Goal: Find specific page/section: Find specific page/section

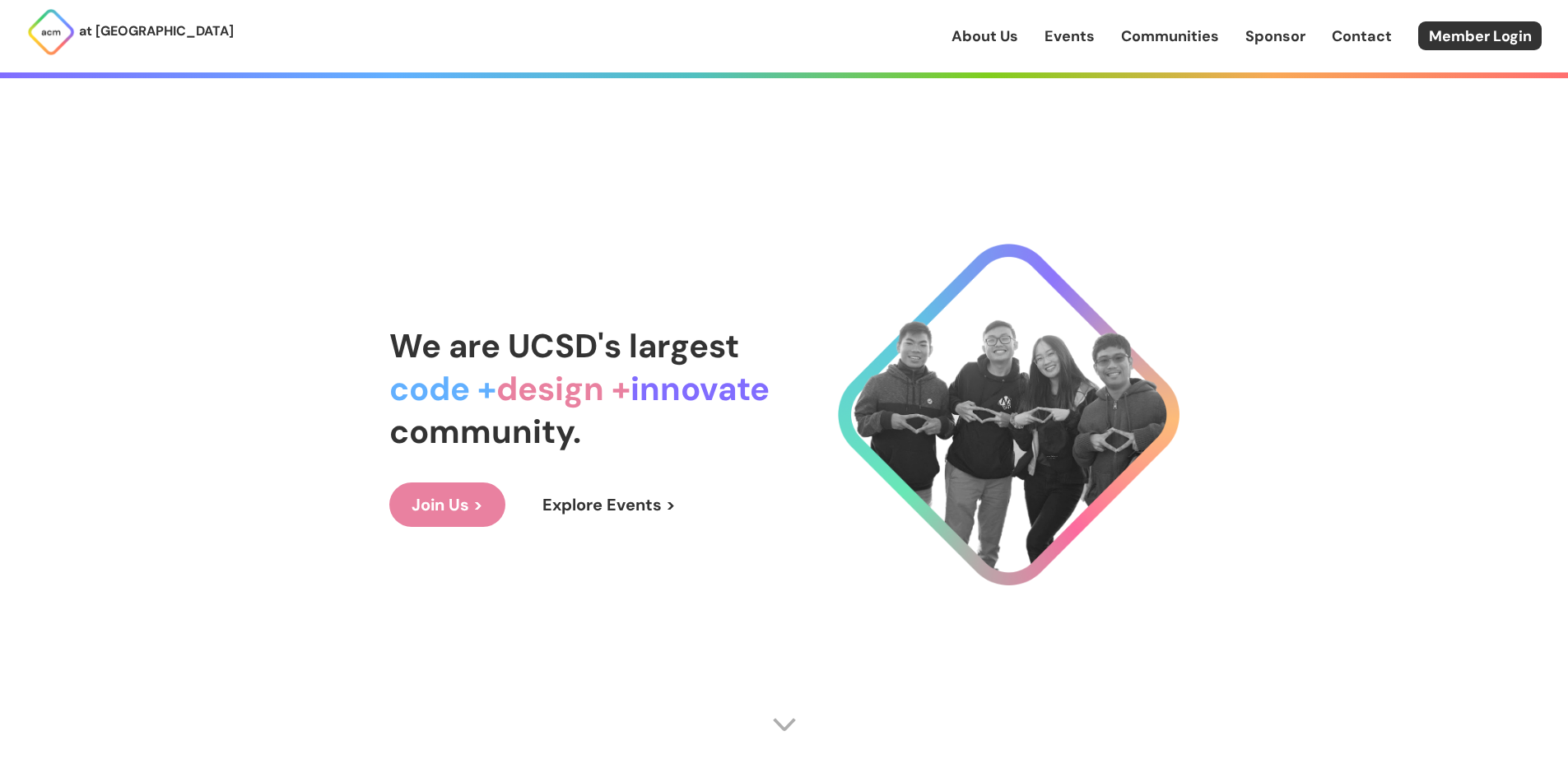
drag, startPoint x: 1506, startPoint y: 222, endPoint x: 1473, endPoint y: 179, distance: 54.2
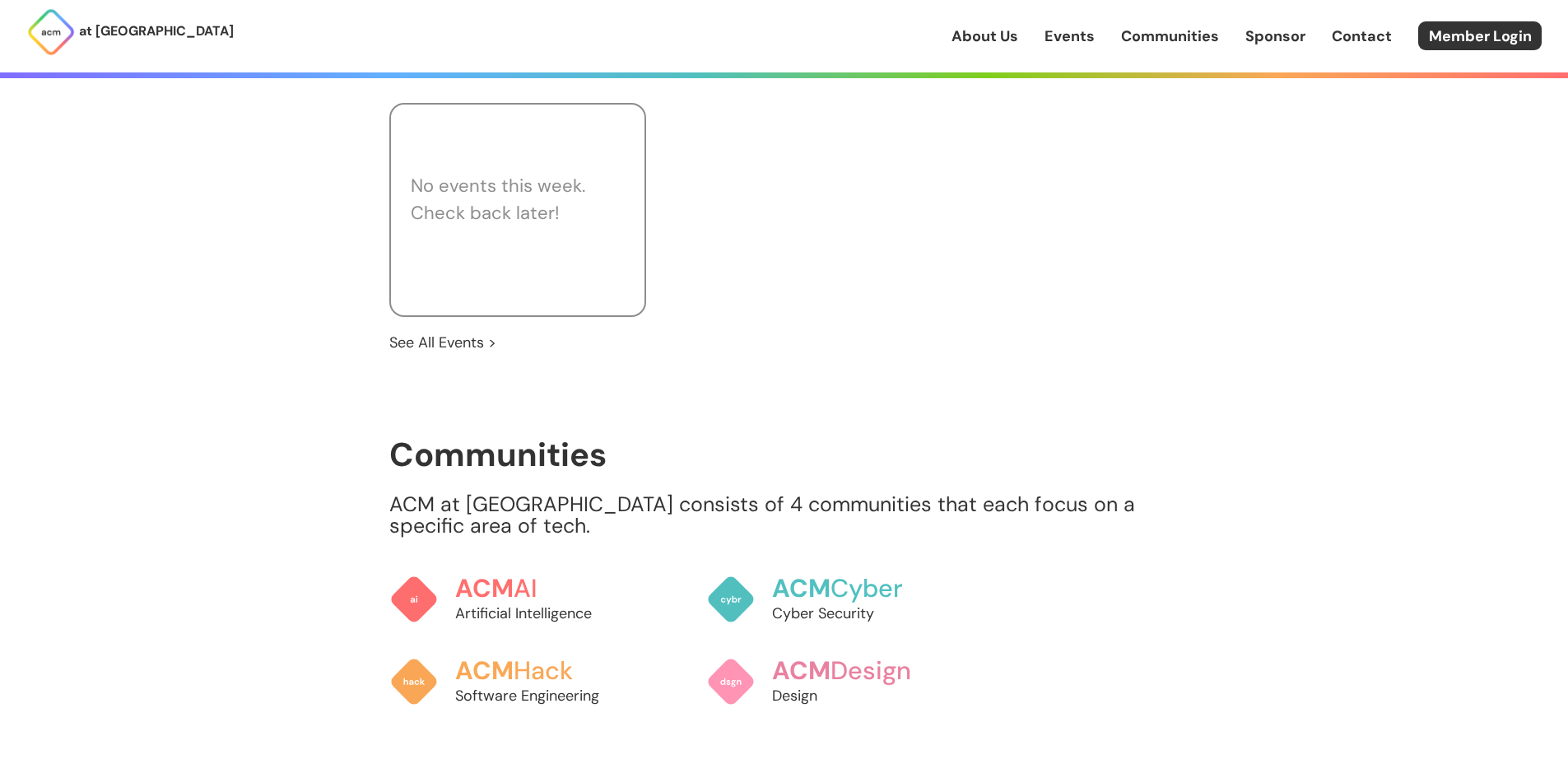
scroll to position [1153, 0]
click at [1412, 329] on div "at [GEOGRAPHIC_DATA] About Us Events Communities Sponsor Contact Member Login A…" at bounding box center [784, 102] width 1568 height 2511
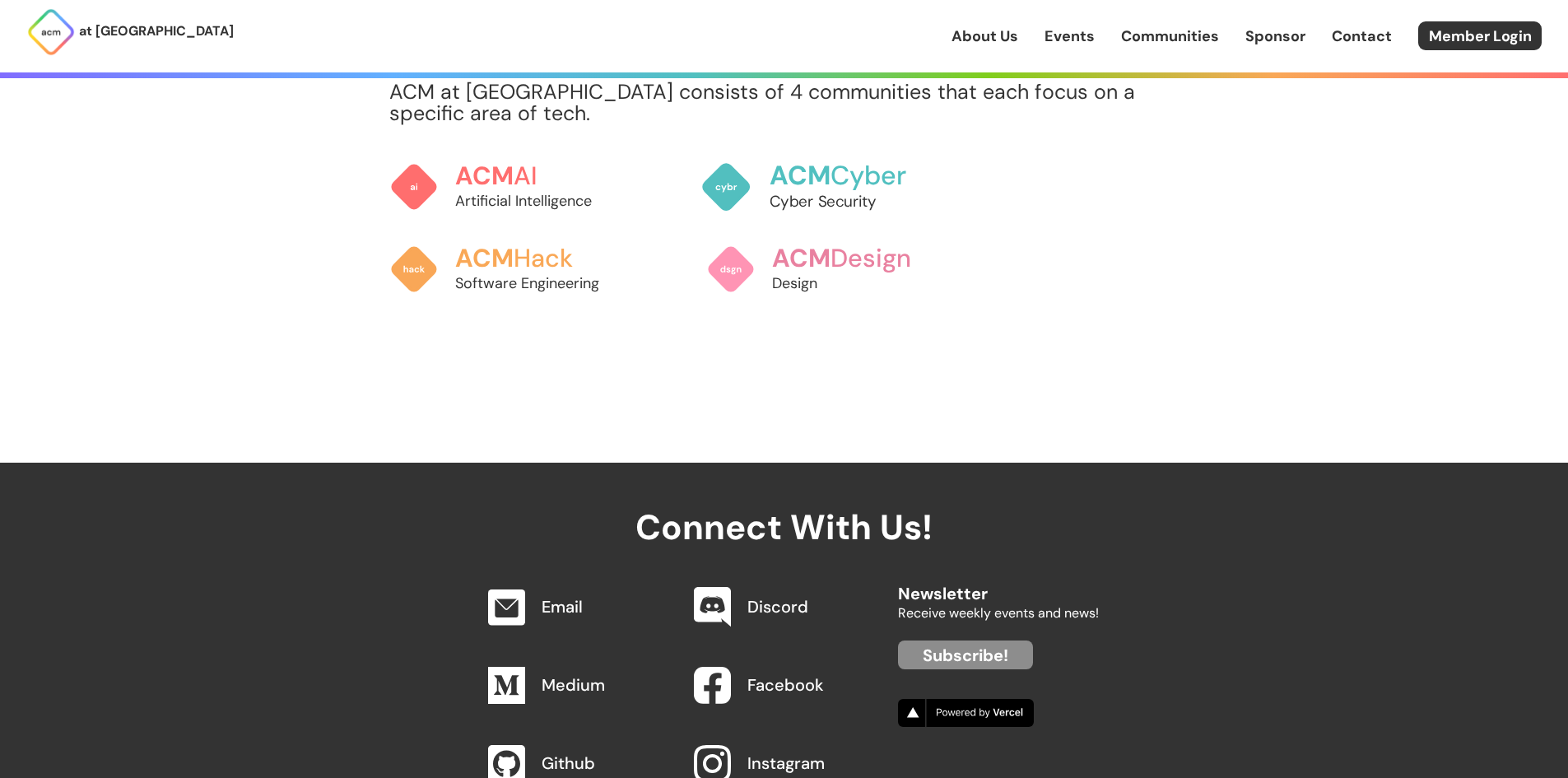
click at [887, 161] on h3 "ACM Cyber" at bounding box center [860, 176] width 182 height 29
